Goal: Task Accomplishment & Management: Manage account settings

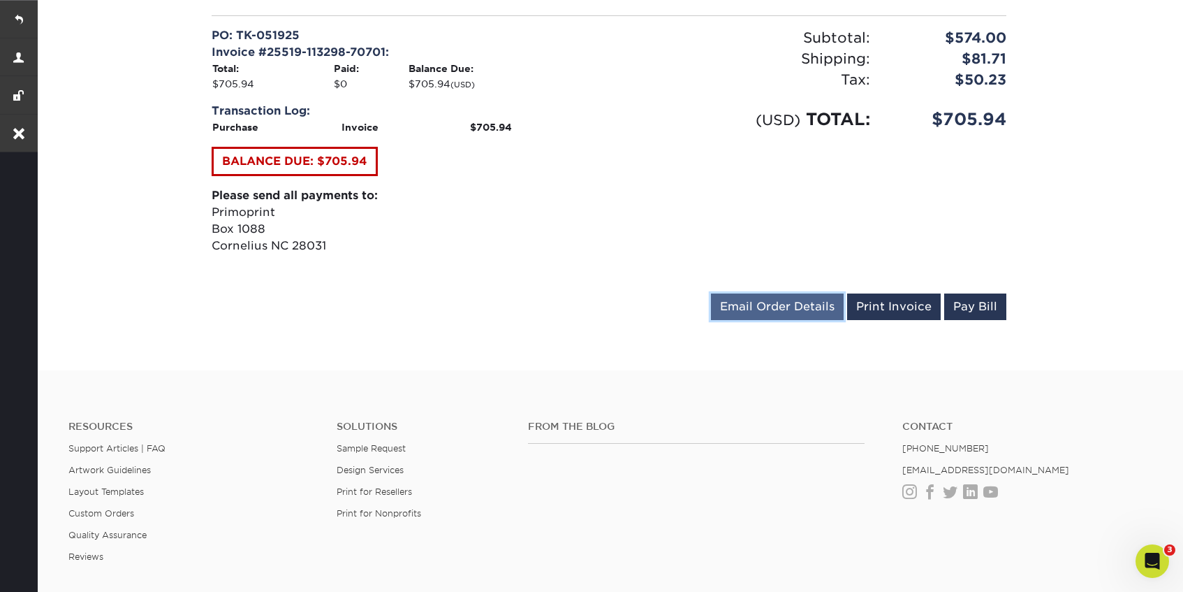
click at [771, 316] on link "Email Order Details" at bounding box center [777, 306] width 133 height 27
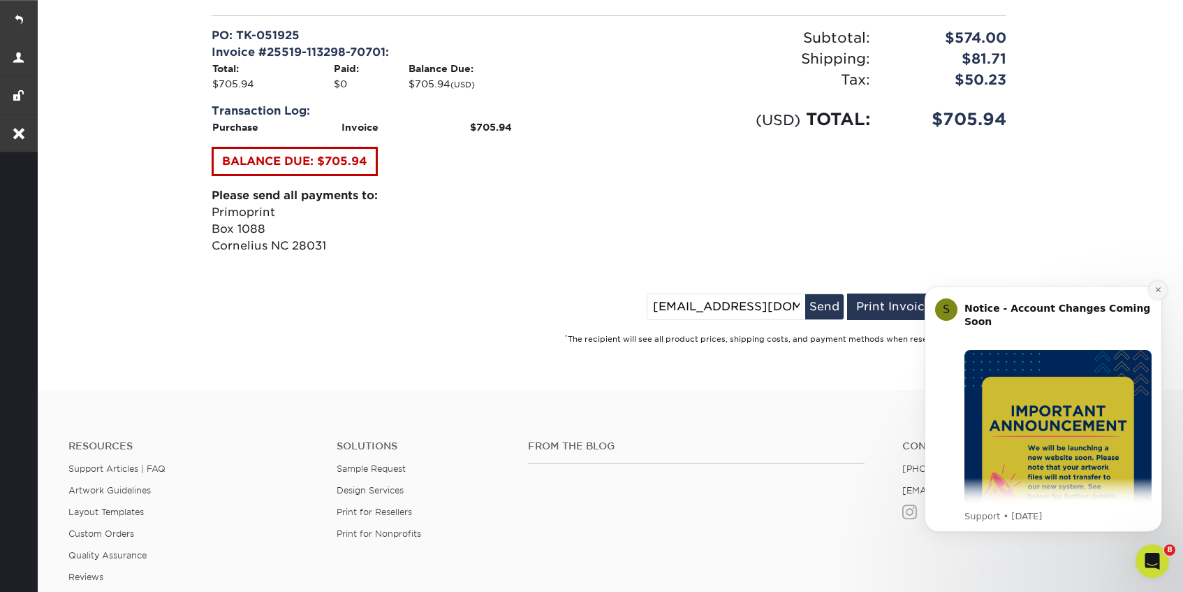
click at [1160, 290] on icon "Dismiss notification" at bounding box center [1159, 290] width 8 height 8
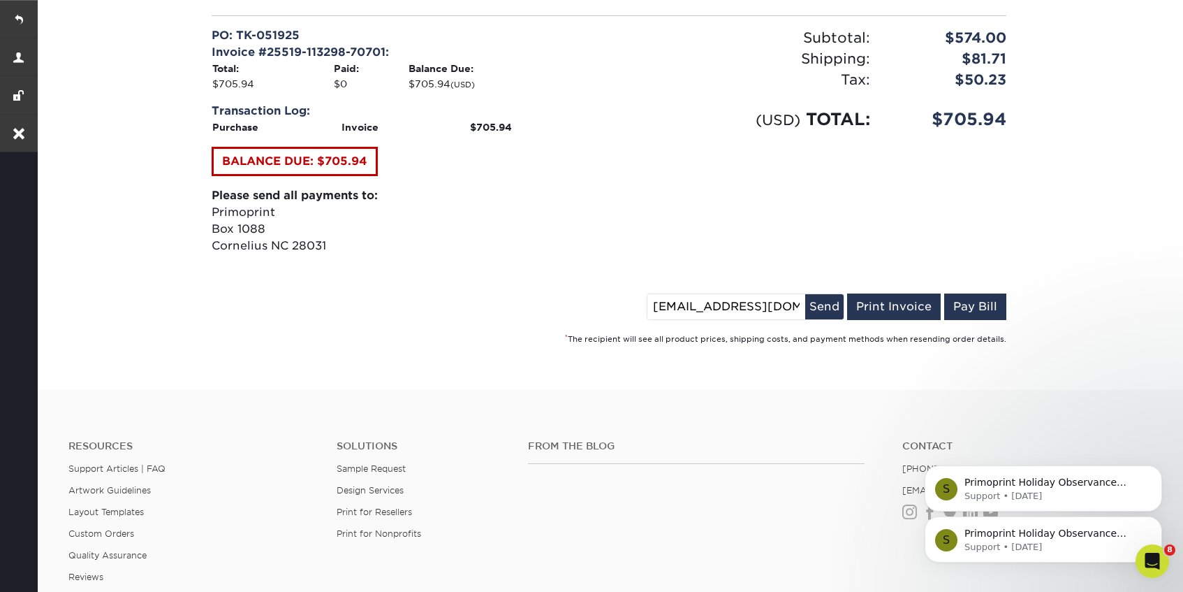
click at [652, 337] on small "* The recipient will see all product prices, shipping costs, and payment method…" at bounding box center [785, 339] width 441 height 9
click at [894, 306] on link "Print Invoice" at bounding box center [894, 306] width 94 height 27
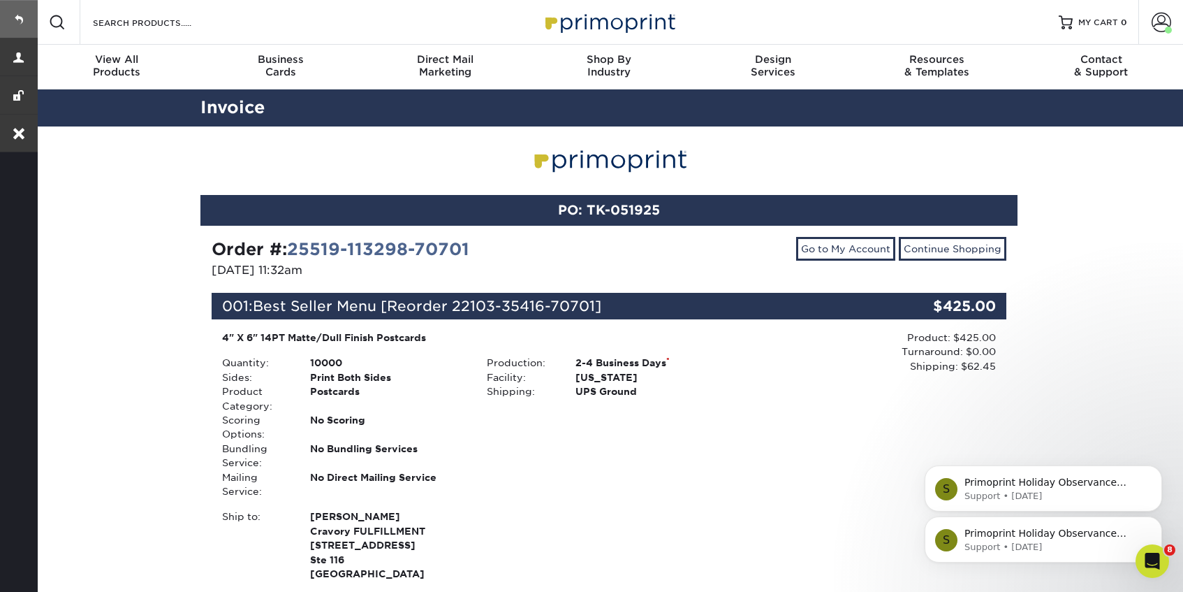
click at [15, 13] on link at bounding box center [19, 19] width 38 height 38
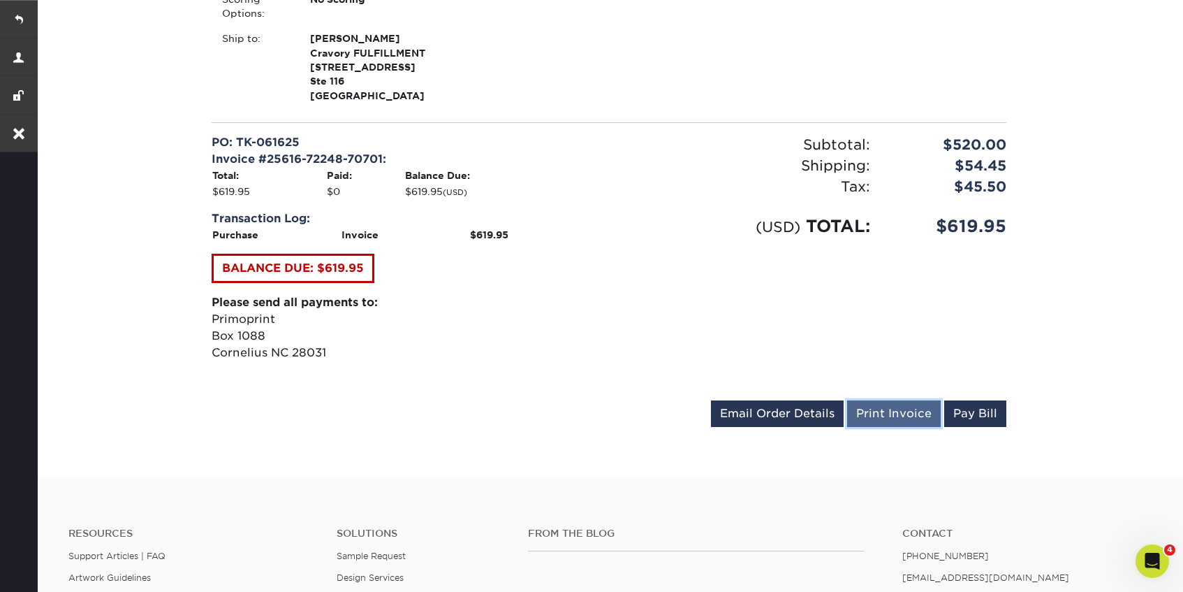
click at [896, 418] on link "Print Invoice" at bounding box center [894, 413] width 94 height 27
click at [28, 20] on link at bounding box center [19, 19] width 38 height 38
